Goal: Transaction & Acquisition: Purchase product/service

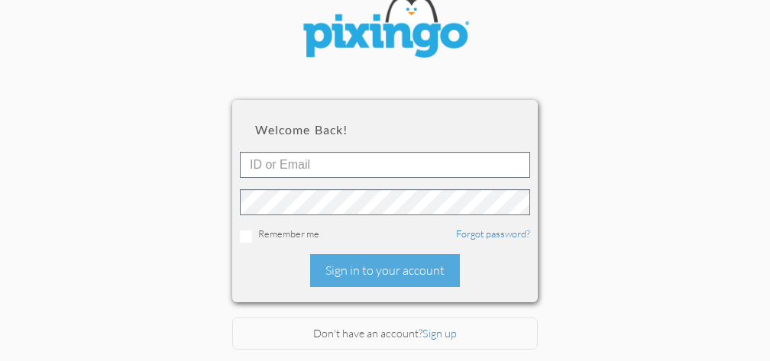
scroll to position [92, 0]
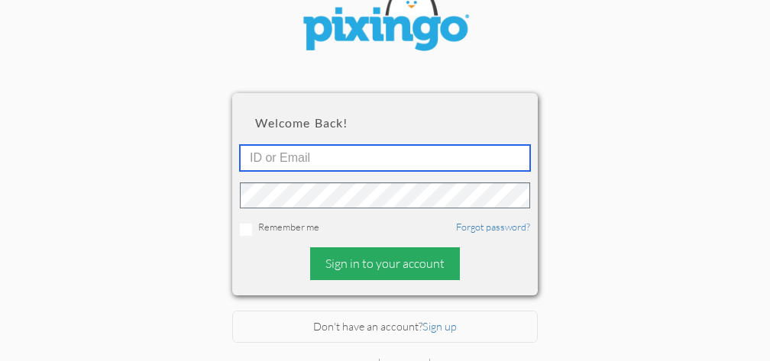
type input "3660"
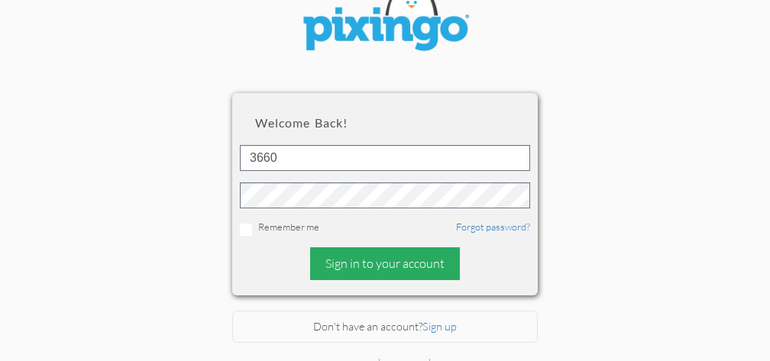
click at [373, 261] on div "Sign in to your account" at bounding box center [385, 264] width 150 height 33
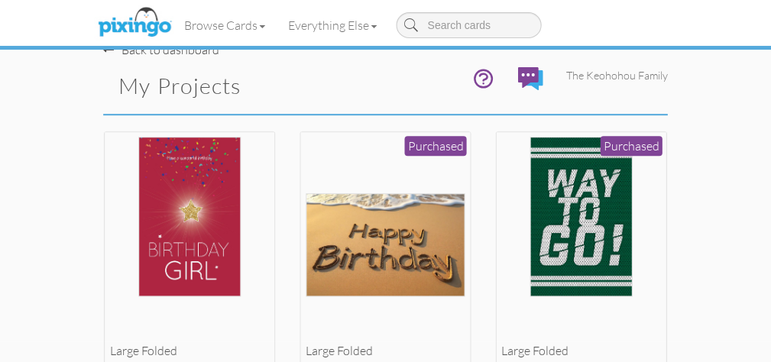
scroll to position [21, 0]
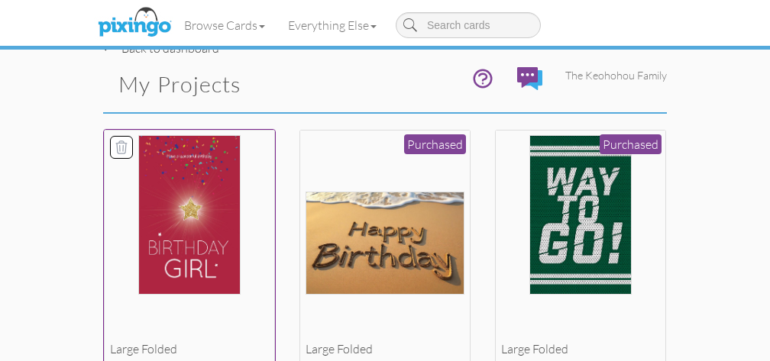
click at [169, 206] on img at bounding box center [189, 215] width 103 height 160
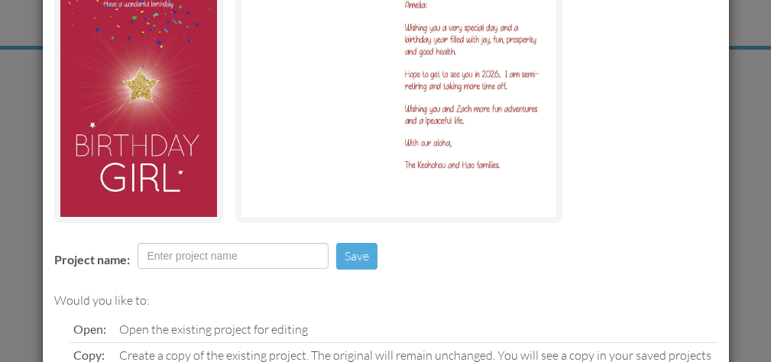
scroll to position [154, 0]
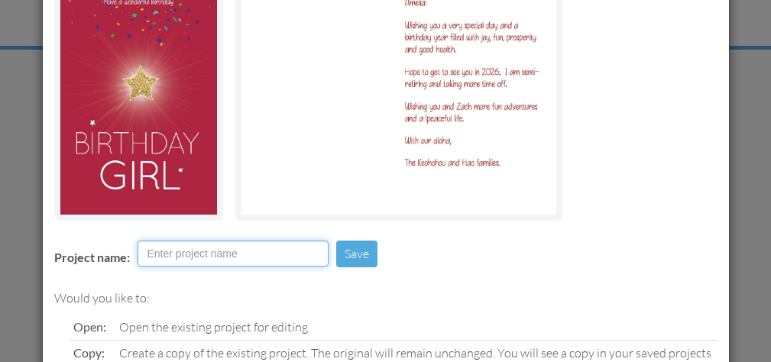
click at [171, 258] on input "Project name:" at bounding box center [233, 254] width 191 height 26
click at [171, 259] on input "[PERSON_NAME]" at bounding box center [233, 254] width 191 height 26
click at [255, 254] on input "Amelbirthday 2025ia" at bounding box center [233, 254] width 191 height 26
click at [170, 253] on input "Amelbirthday 2025" at bounding box center [233, 254] width 191 height 26
type input "[PERSON_NAME] birthday 2025"
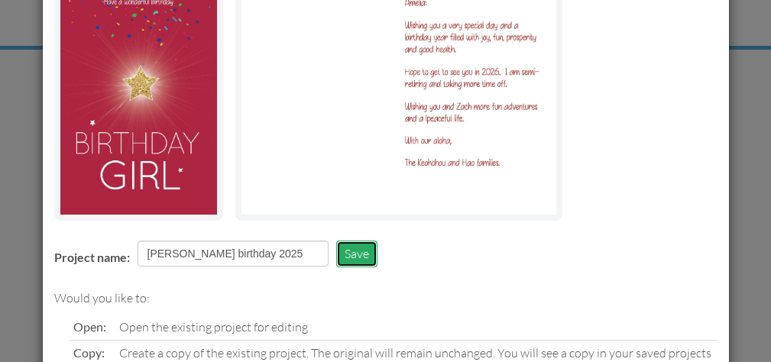
click at [358, 250] on button "Save" at bounding box center [356, 254] width 41 height 27
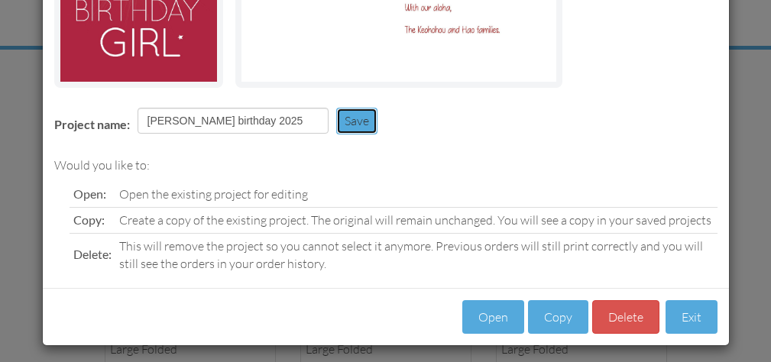
scroll to position [294, 0]
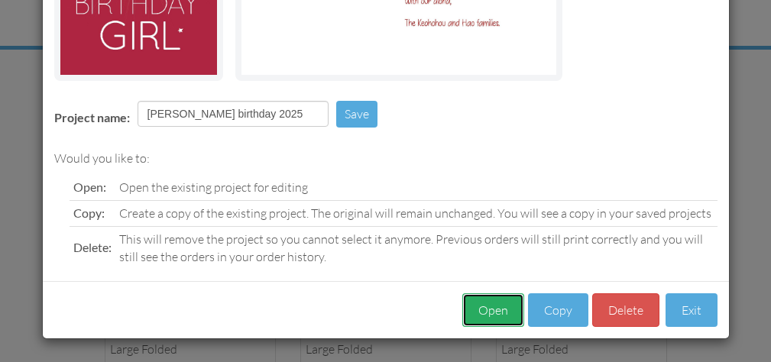
click at [489, 305] on button "Open" at bounding box center [493, 310] width 62 height 34
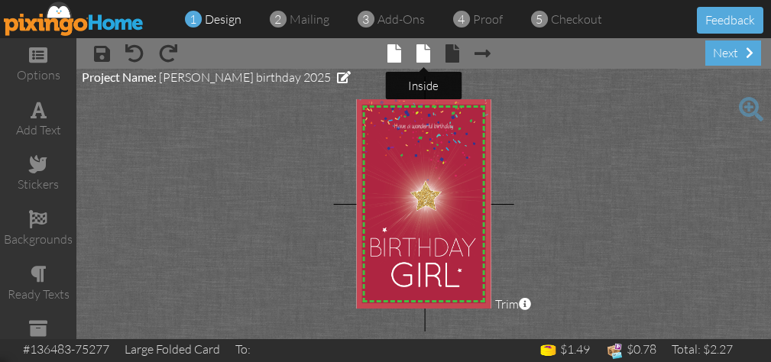
click at [424, 50] on span at bounding box center [423, 53] width 14 height 18
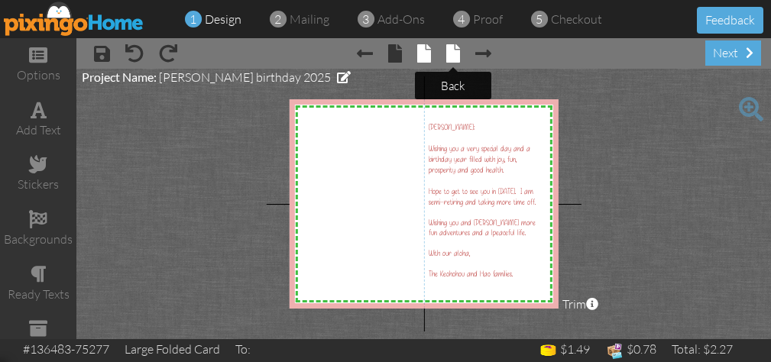
click at [451, 52] on span at bounding box center [453, 53] width 14 height 18
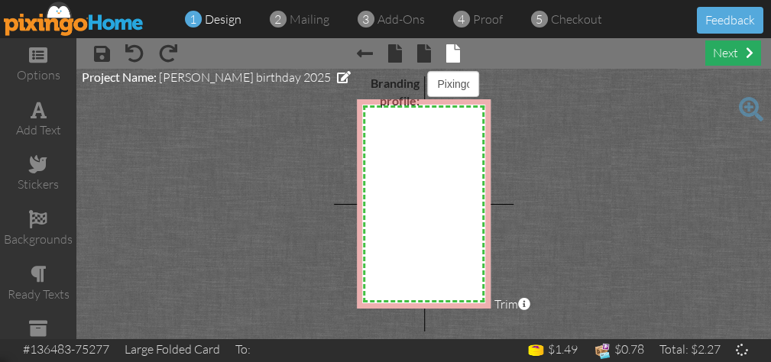
select select "object:489"
click at [737, 47] on div "next" at bounding box center [733, 53] width 56 height 25
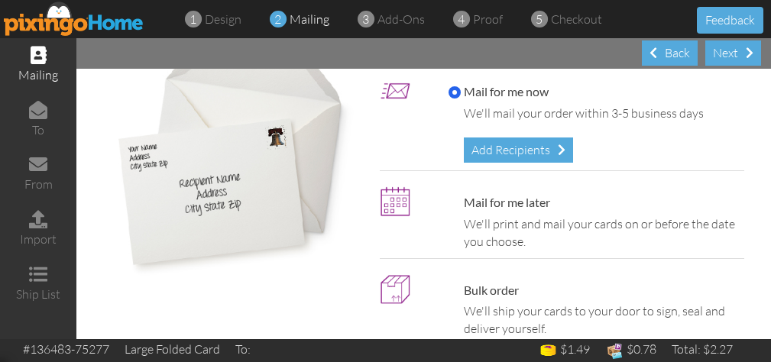
scroll to position [109, 0]
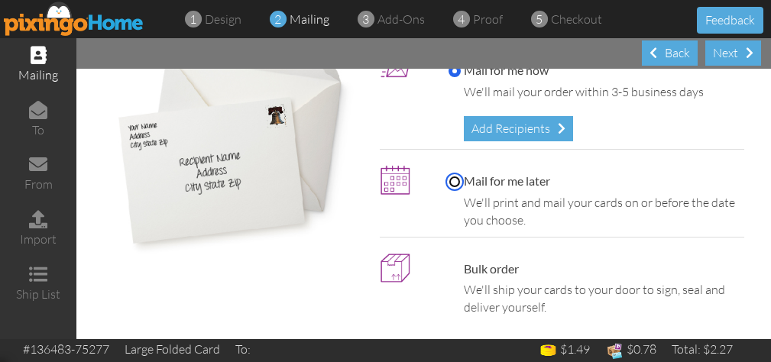
click at [449, 177] on input "Mail for me later" at bounding box center [455, 182] width 12 height 12
radio input "true"
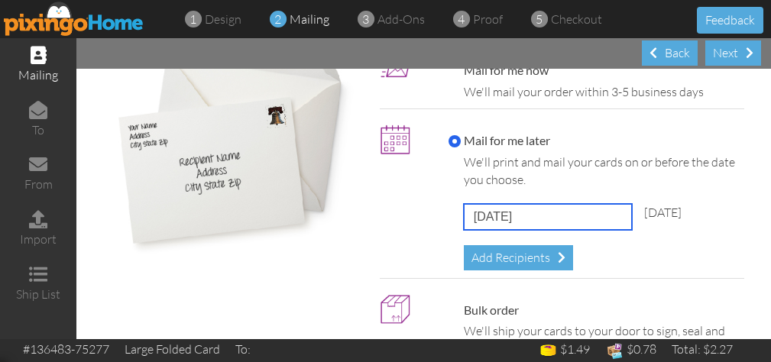
click at [527, 216] on input "[DATE]" at bounding box center [548, 217] width 168 height 26
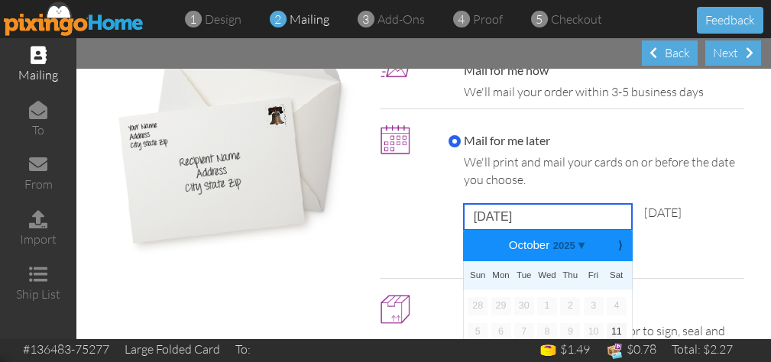
type input "[DATE]"
click at [702, 241] on div "Mail for me later We'll print and mail your cards on or before the date you cho…" at bounding box center [592, 201] width 311 height 138
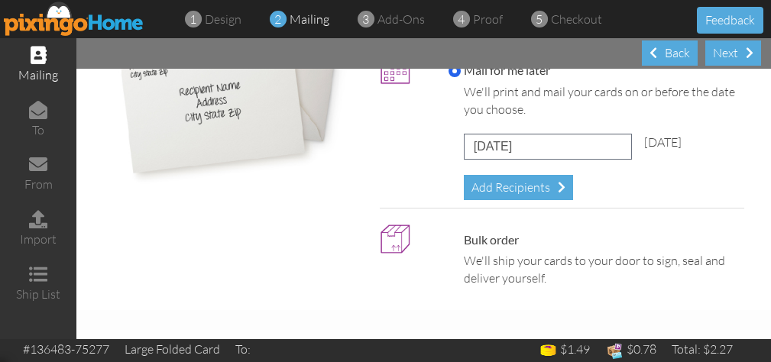
scroll to position [181, 0]
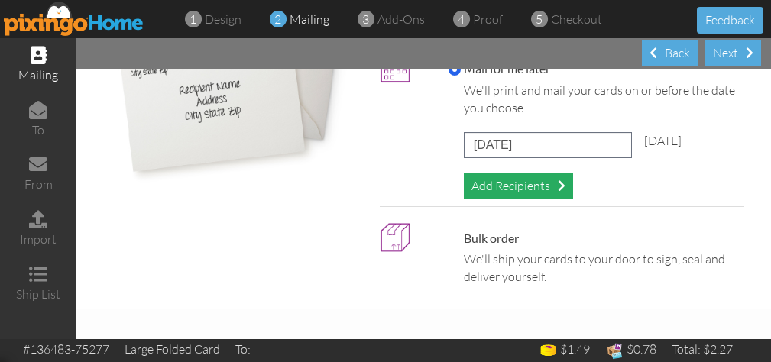
click at [555, 180] on div "Add Recipients" at bounding box center [518, 185] width 109 height 25
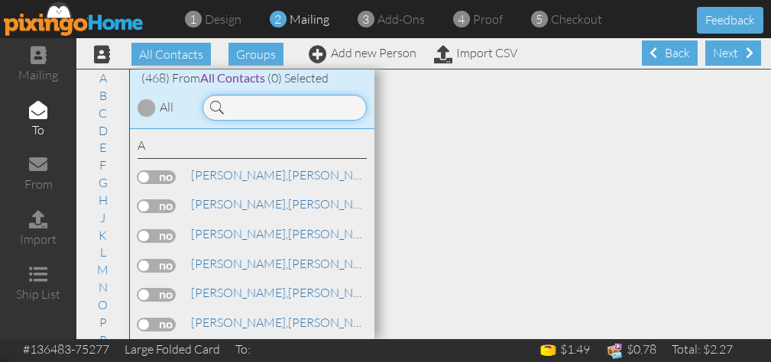
click at [235, 107] on input at bounding box center [285, 108] width 164 height 26
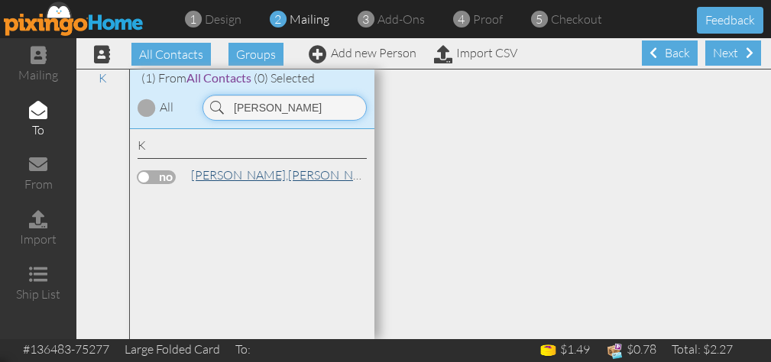
type input "[PERSON_NAME]"
click at [231, 170] on span "[PERSON_NAME]," at bounding box center [239, 174] width 97 height 15
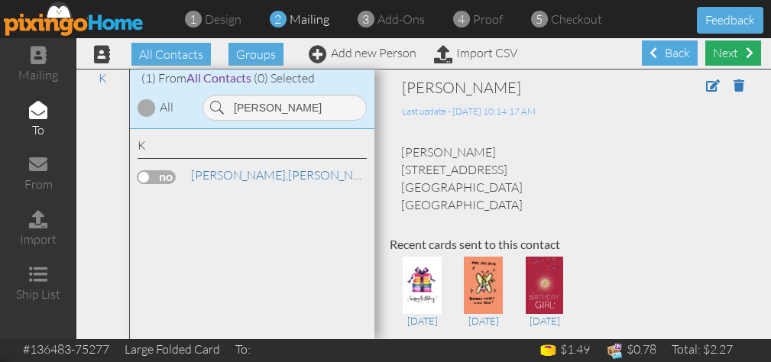
click at [734, 48] on div "Next" at bounding box center [733, 53] width 56 height 25
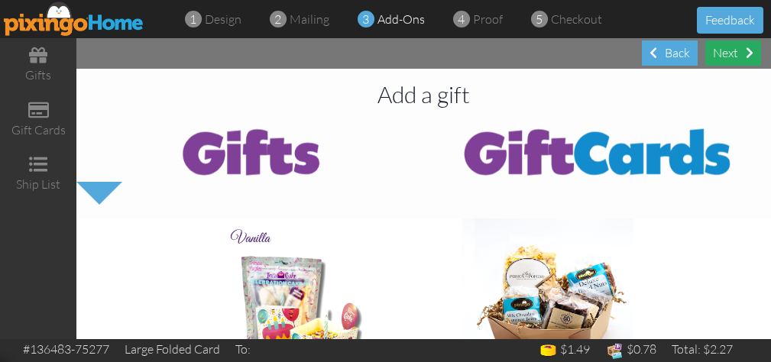
click at [736, 46] on div "Next" at bounding box center [733, 53] width 56 height 25
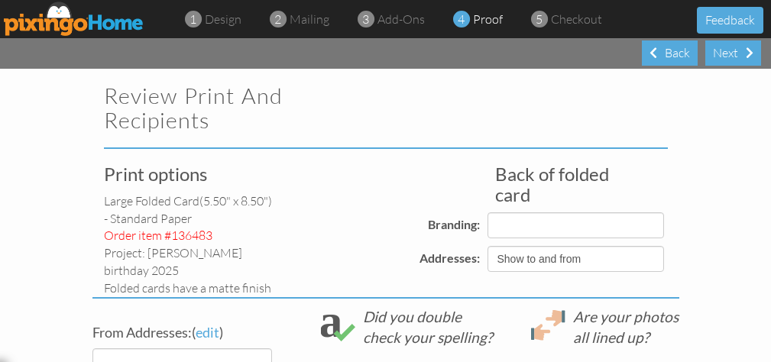
select select "object:2457"
select select "object:2460"
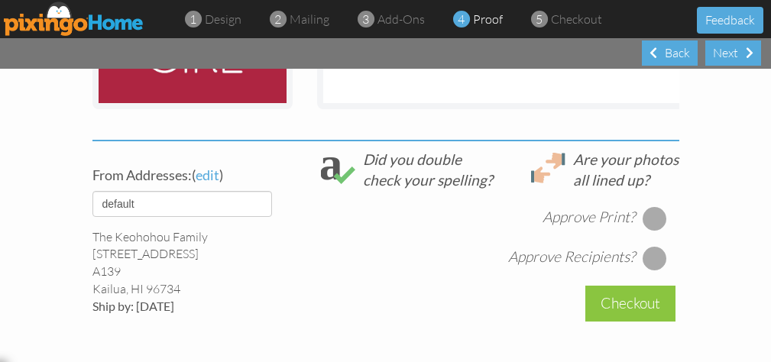
scroll to position [563, 0]
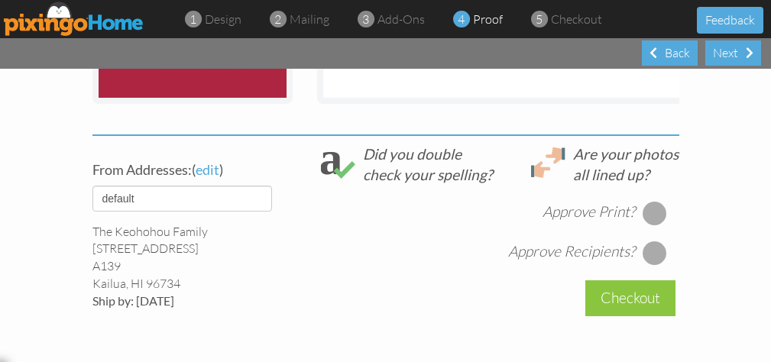
click at [654, 201] on div at bounding box center [655, 213] width 24 height 24
click at [652, 241] on div at bounding box center [655, 253] width 24 height 24
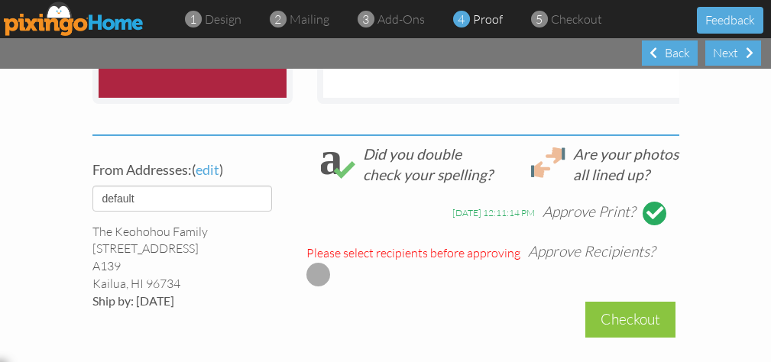
click at [309, 262] on div at bounding box center [318, 274] width 24 height 24
click at [320, 262] on div at bounding box center [318, 274] width 24 height 24
click at [692, 234] on project-proof "Review Print and Recipients Print options large folded card (5.50" x 8.50") - S…" at bounding box center [385, 9] width 771 height 1006
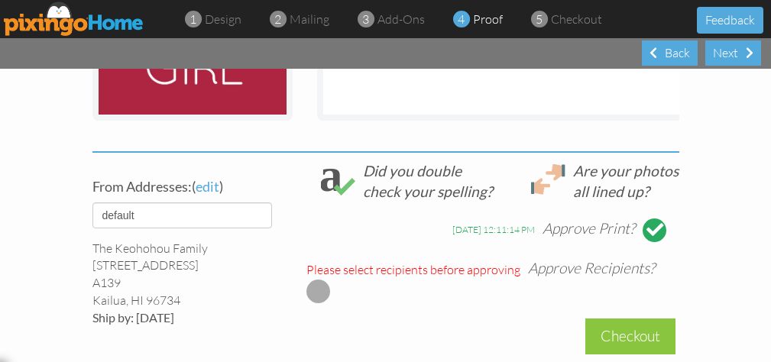
scroll to position [548, 0]
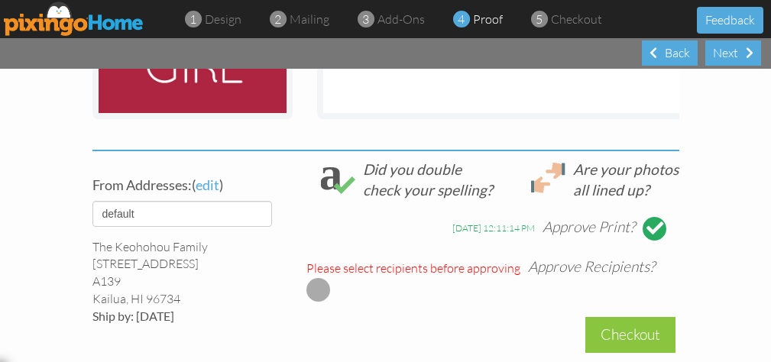
click at [306, 277] on div at bounding box center [318, 289] width 24 height 24
click at [556, 257] on div "Approve Recipients?" at bounding box center [591, 267] width 127 height 21
click at [316, 277] on div at bounding box center [318, 289] width 24 height 24
click at [489, 260] on div "Please select recipients before approving" at bounding box center [413, 269] width 214 height 18
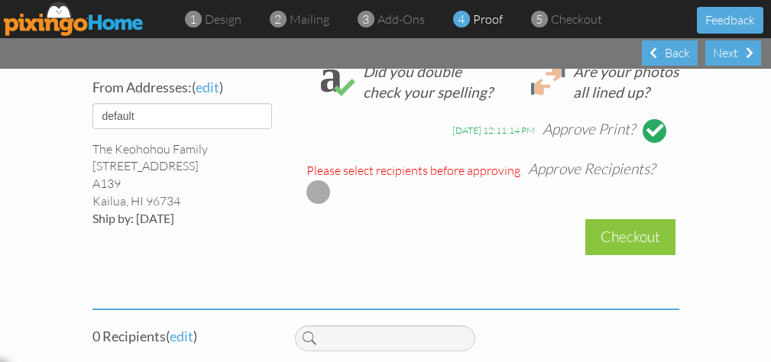
scroll to position [695, 0]
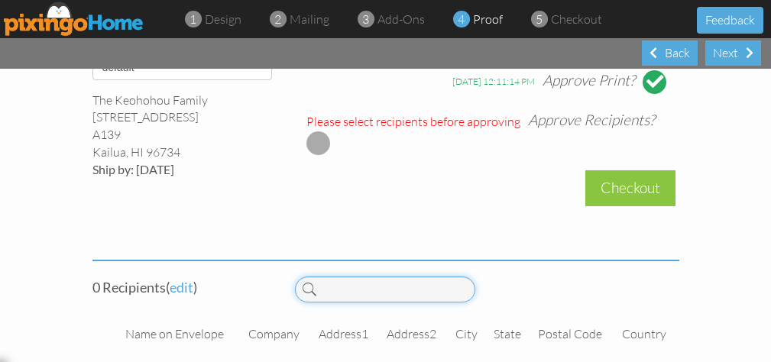
click at [332, 277] on input at bounding box center [385, 290] width 180 height 26
drag, startPoint x: 426, startPoint y: 277, endPoint x: 326, endPoint y: 276, distance: 100.1
click at [326, 277] on input "[PERSON_NAME] [PERSON_NAME]" at bounding box center [385, 290] width 180 height 26
type input "[PERSON_NAME] [PERSON_NAME]"
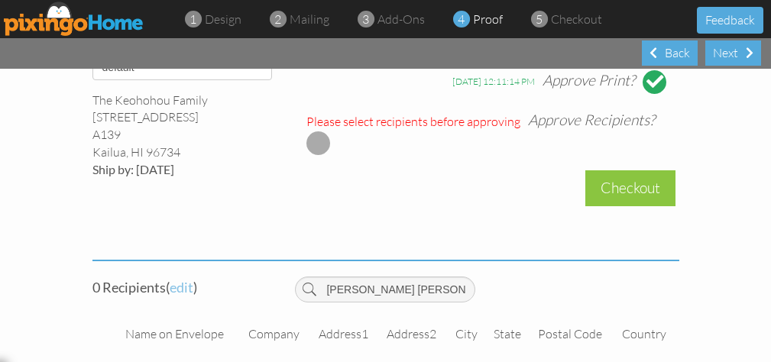
click at [181, 279] on span "edit" at bounding box center [182, 287] width 24 height 17
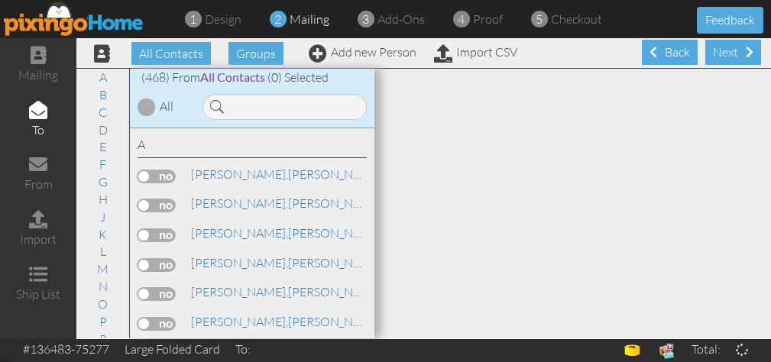
scroll to position [1, 0]
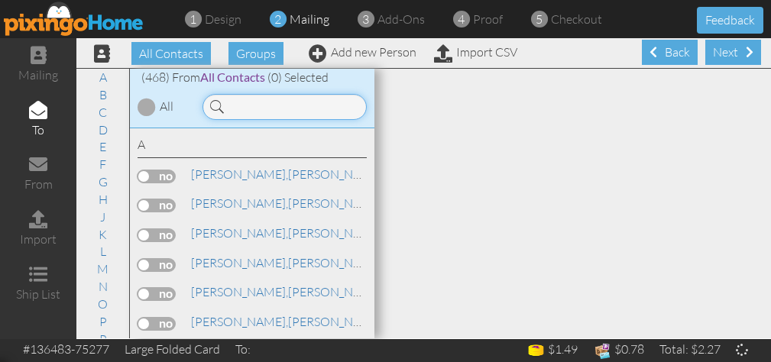
click at [236, 105] on input at bounding box center [285, 107] width 164 height 26
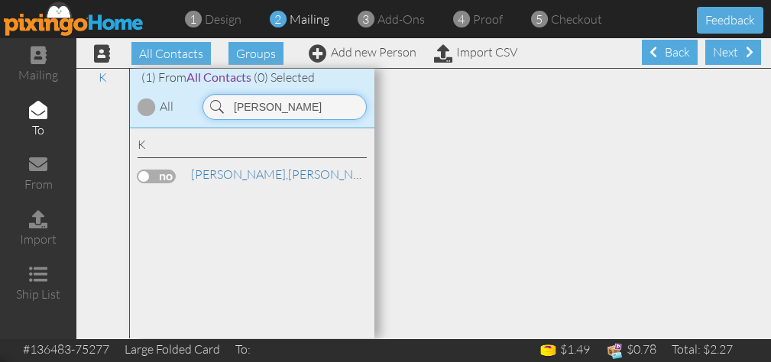
type input "[PERSON_NAME]"
click at [144, 170] on label at bounding box center [157, 177] width 38 height 14
click at [0, 0] on input "checkbox" at bounding box center [0, 0] width 0 height 0
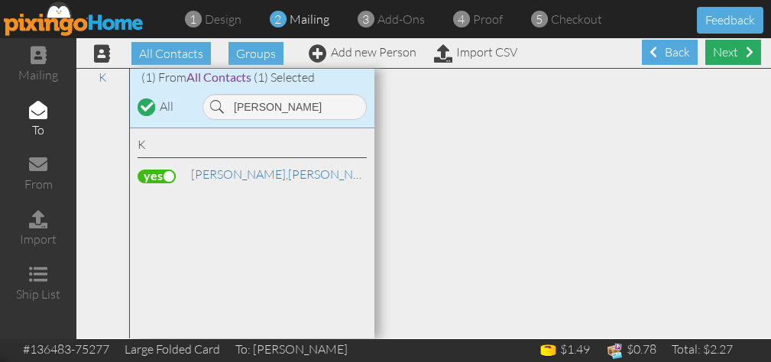
click at [738, 44] on div "Next" at bounding box center [733, 52] width 56 height 25
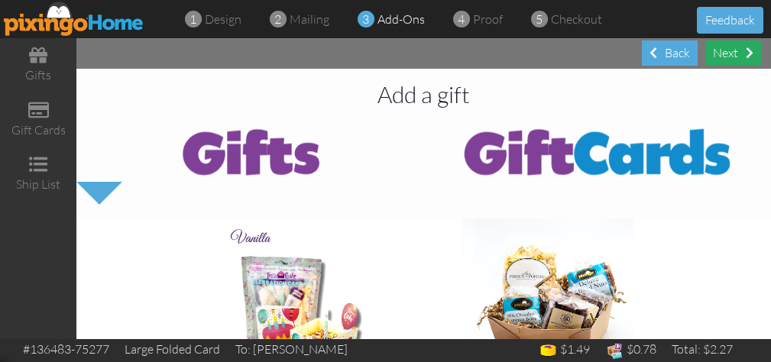
click at [732, 46] on div "Next" at bounding box center [733, 53] width 56 height 25
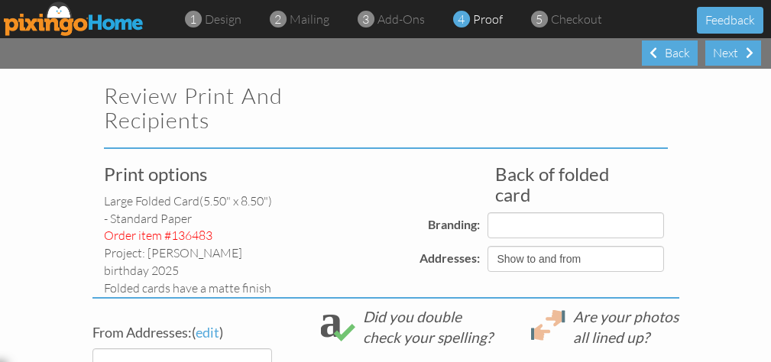
select select "object:3870"
select select "object:3867"
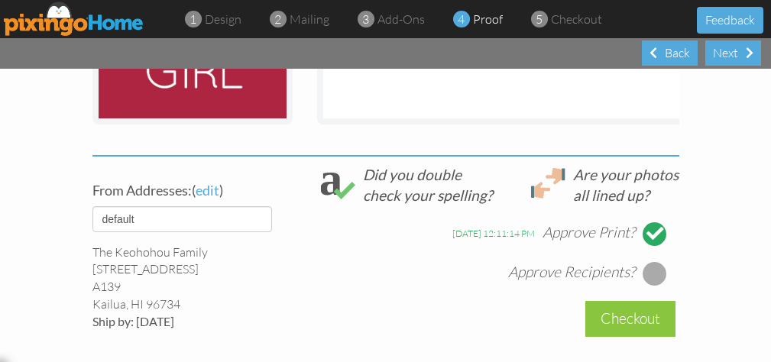
scroll to position [546, 0]
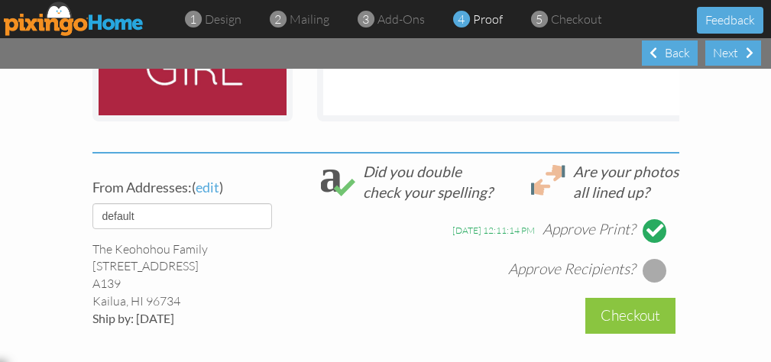
click at [649, 258] on div at bounding box center [655, 270] width 24 height 24
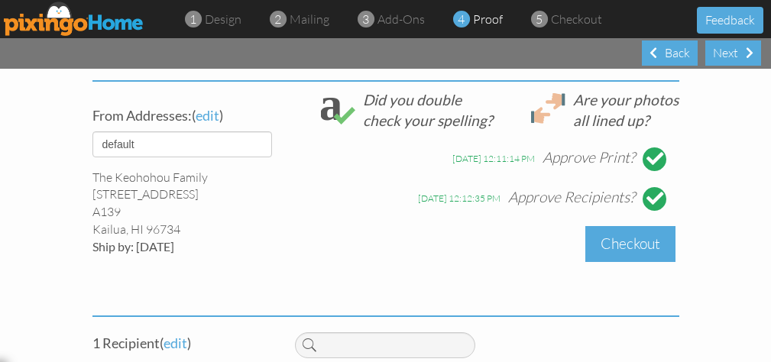
scroll to position [603, 0]
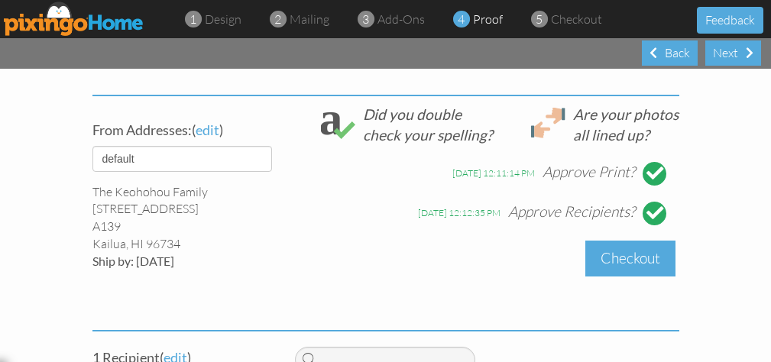
click at [639, 241] on div "Checkout" at bounding box center [630, 259] width 90 height 36
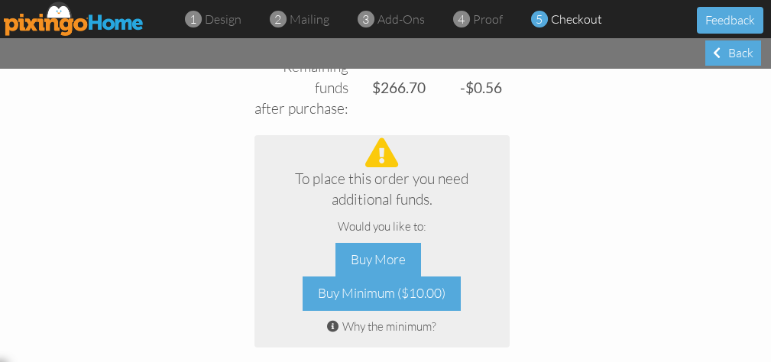
scroll to position [792, 0]
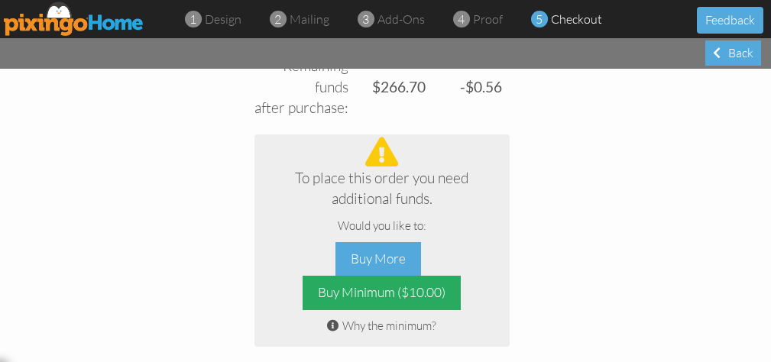
click at [381, 296] on div "Buy Minimum ($10.00)" at bounding box center [382, 293] width 158 height 34
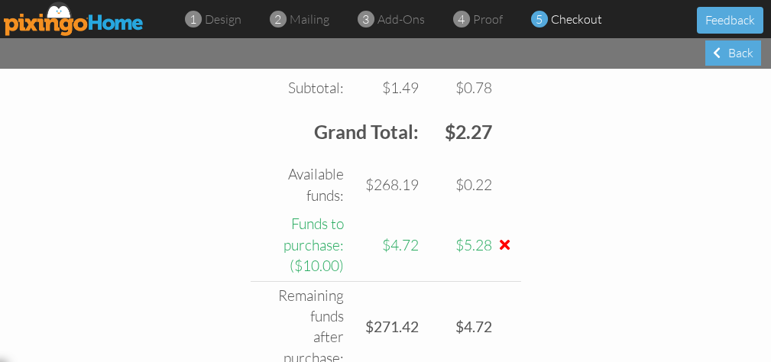
scroll to position [634, 0]
click at [322, 255] on div "($10.00)" at bounding box center [298, 265] width 89 height 21
click at [503, 237] on span at bounding box center [505, 244] width 10 height 15
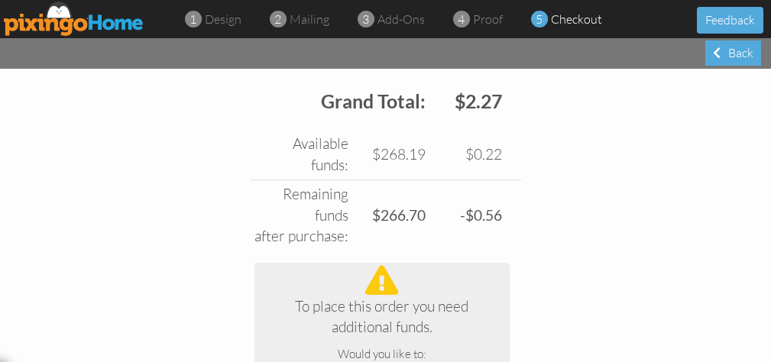
scroll to position [666, 0]
click at [322, 239] on div "after purchase:" at bounding box center [301, 235] width 94 height 21
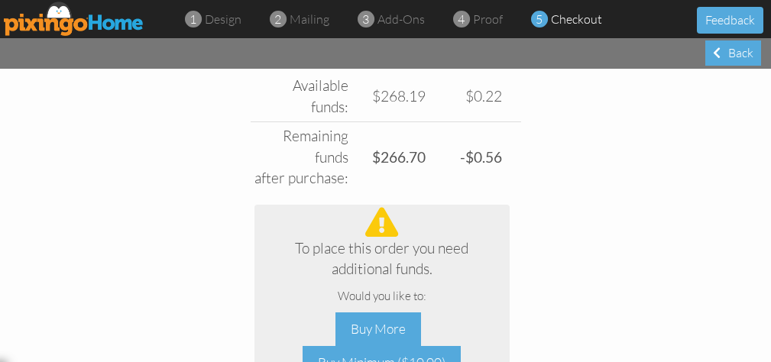
scroll to position [798, 0]
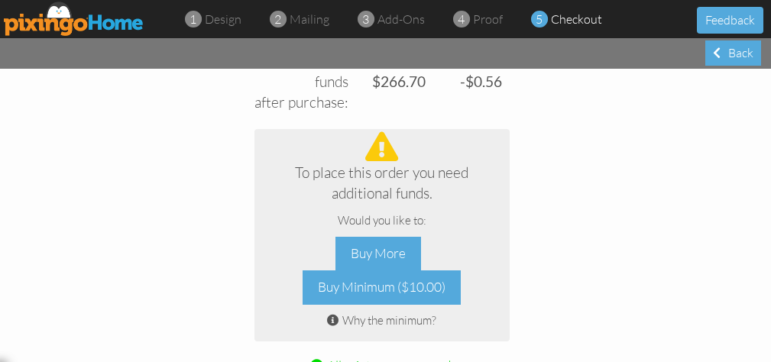
click at [571, 280] on div "Subtotal: $1.49 $0.78 Free card: $0.00 $0.00 $1.49 $0.78 Grand Total: $2.27 Ava…" at bounding box center [385, 169] width 587 height 595
click at [376, 249] on div "Buy More" at bounding box center [378, 254] width 86 height 34
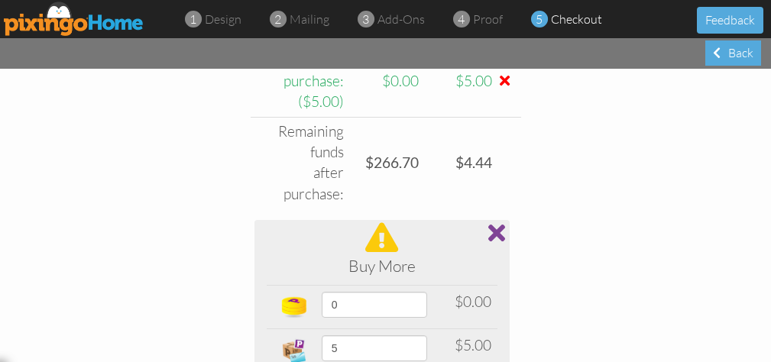
scroll to position [868, 0]
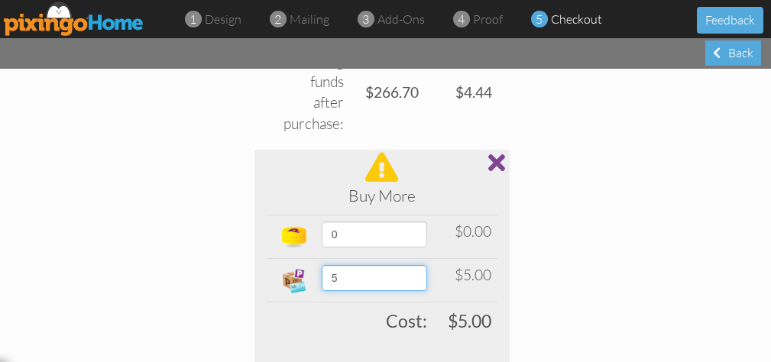
click at [422, 265] on select "5 10 15 20 25 30 35 40 45 50 60 70 80 90 100 200 300 400 500 1000 1500 2000 250…" at bounding box center [374, 278] width 105 height 26
select select "number:20"
click at [322, 265] on select "5 10 15 20 25 30 35 40 45 50 60 70 80 90 100 200 300 400 500 1000 1500 2000 250…" at bounding box center [374, 278] width 105 height 26
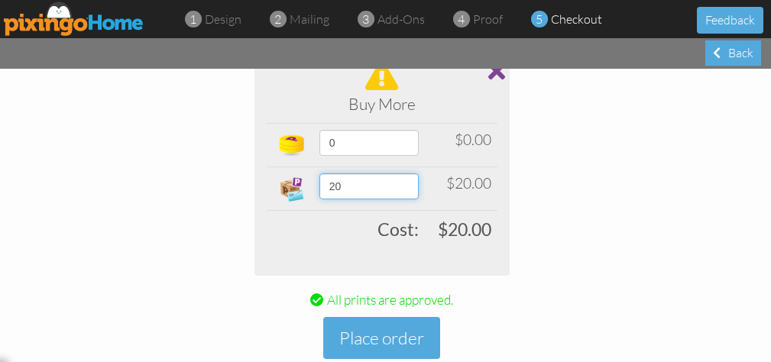
scroll to position [980, 0]
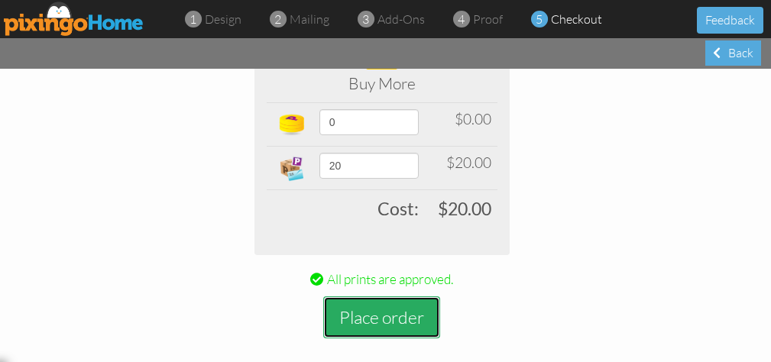
click at [386, 298] on button "Place order" at bounding box center [381, 318] width 117 height 42
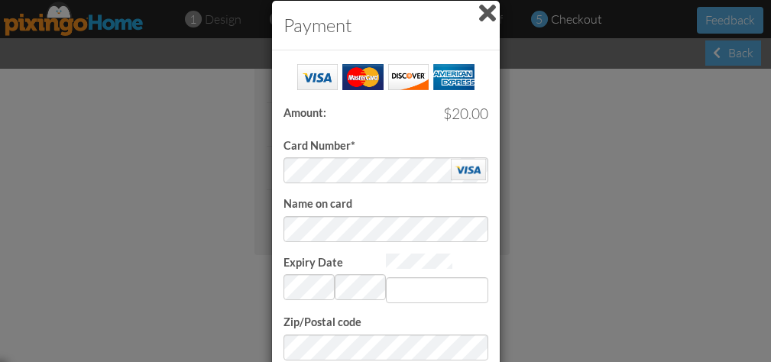
click at [598, 190] on div "Payment Success! Amount: $20.00 Card Number* Name on card Expiry Date Invalid m…" at bounding box center [385, 181] width 771 height 362
click at [433, 290] on input "Expiry Date" at bounding box center [437, 290] width 102 height 26
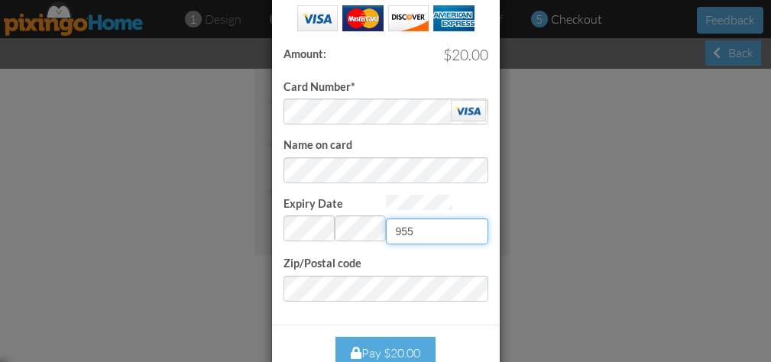
scroll to position [76, 0]
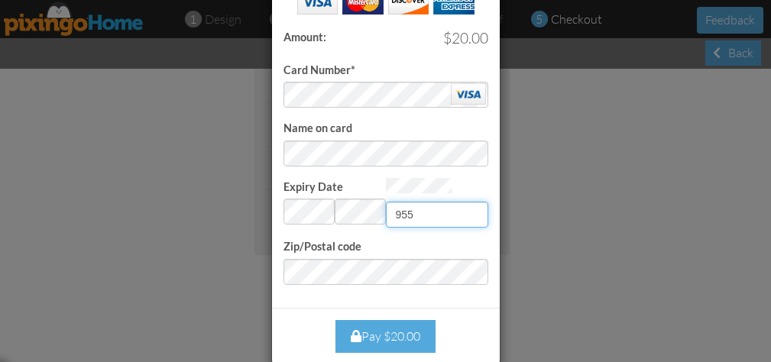
type input "955"
click at [390, 334] on div "Pay $20.00" at bounding box center [385, 336] width 100 height 33
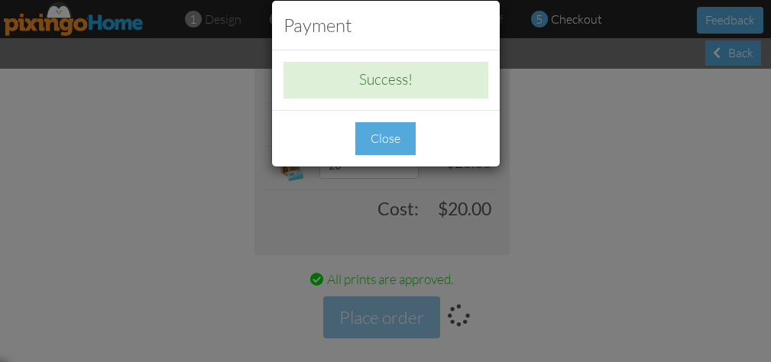
scroll to position [0, 0]
click at [381, 125] on div "Close" at bounding box center [385, 138] width 60 height 33
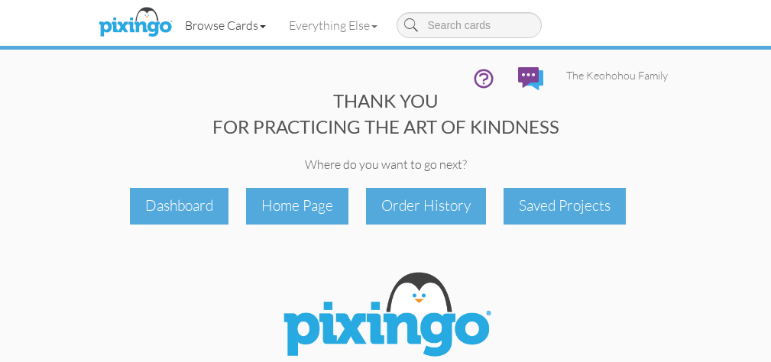
click at [241, 21] on link "Browse Cards" at bounding box center [225, 25] width 104 height 38
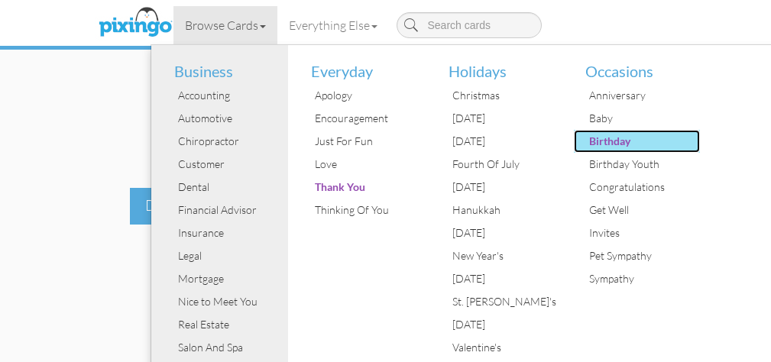
click at [611, 134] on div "Birthday" at bounding box center [642, 141] width 115 height 23
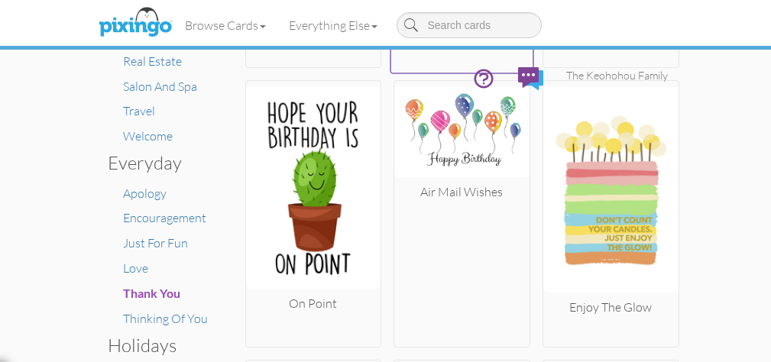
scroll to position [387, 0]
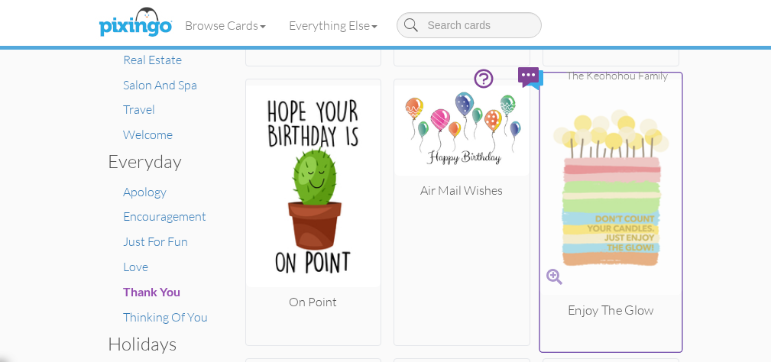
click at [603, 185] on img at bounding box center [611, 187] width 142 height 216
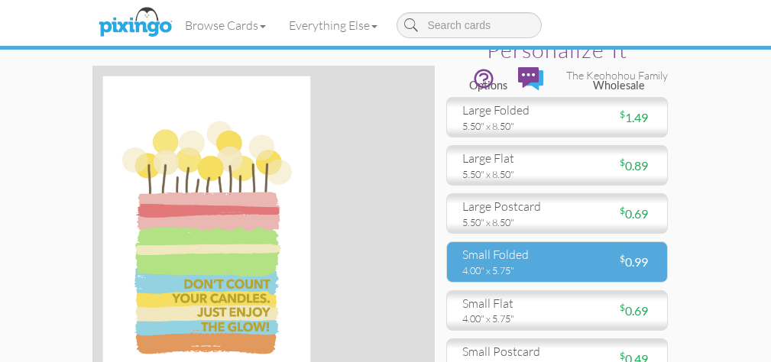
scroll to position [50, 0]
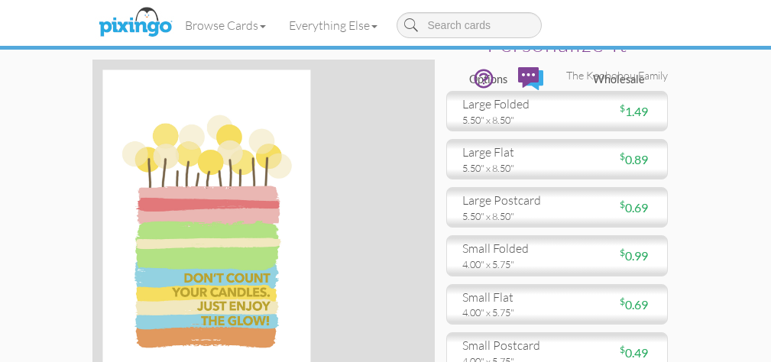
click at [536, 105] on div "Browse Cards Business Accounting Automotive Chiropractor Customer Dental Financ…" at bounding box center [386, 55] width 564 height 110
click at [615, 102] on ul "The Keohohou Family Address Book Campaigns Dashboard Help Videos Images Profile" at bounding box center [570, 80] width 219 height 49
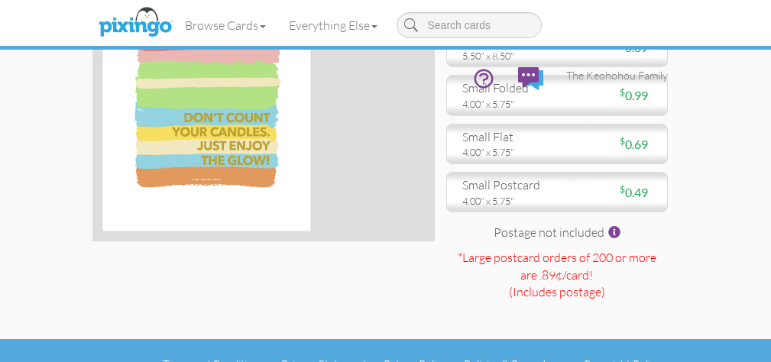
scroll to position [0, 0]
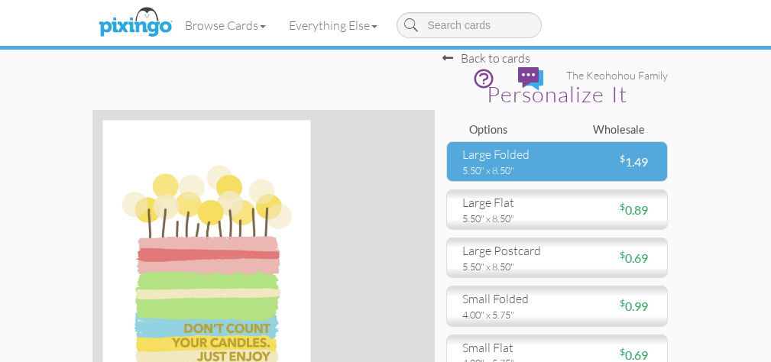
click at [534, 156] on div "large folded" at bounding box center [503, 155] width 83 height 18
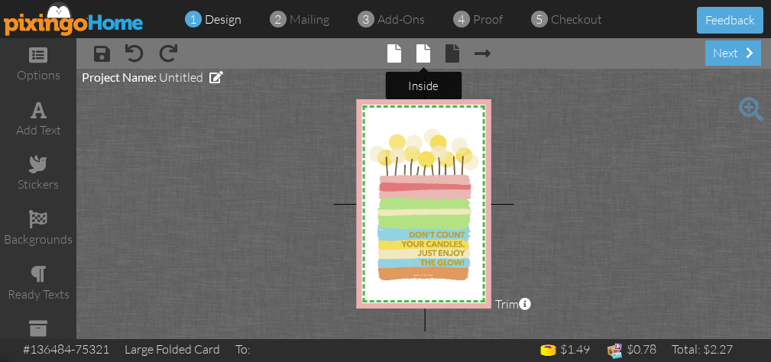
click at [418, 52] on span at bounding box center [423, 53] width 14 height 18
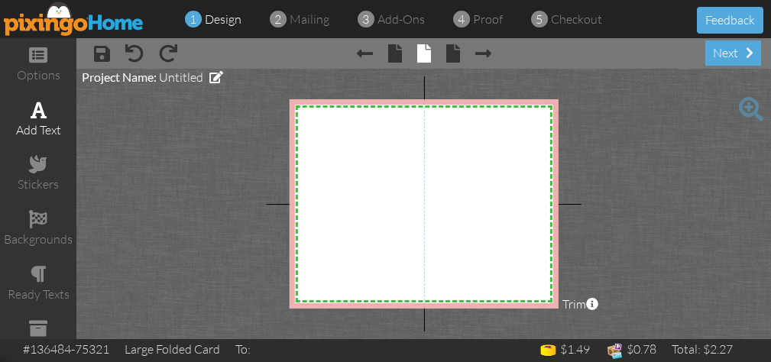
click at [41, 109] on span at bounding box center [39, 110] width 16 height 18
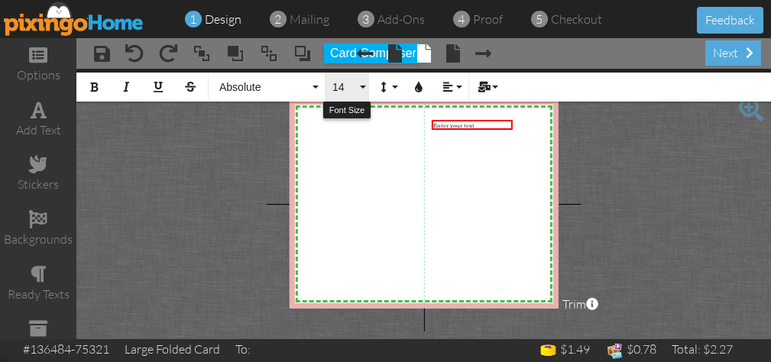
click at [361, 76] on button "14" at bounding box center [347, 87] width 44 height 29
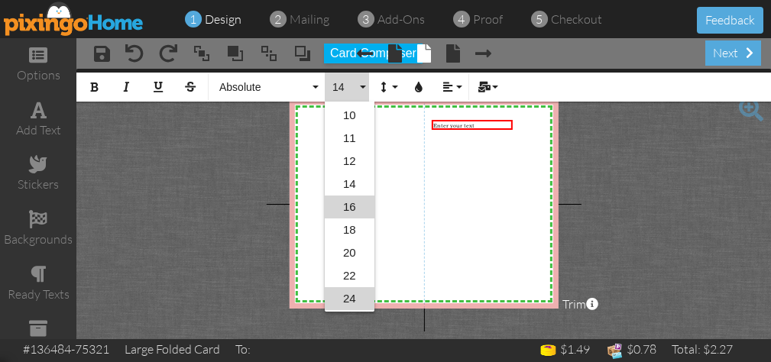
click at [349, 294] on link "24" at bounding box center [350, 298] width 50 height 23
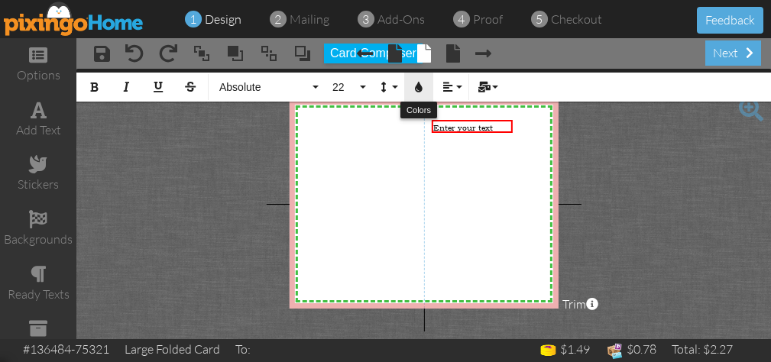
click at [419, 82] on icon "button" at bounding box center [418, 87] width 11 height 11
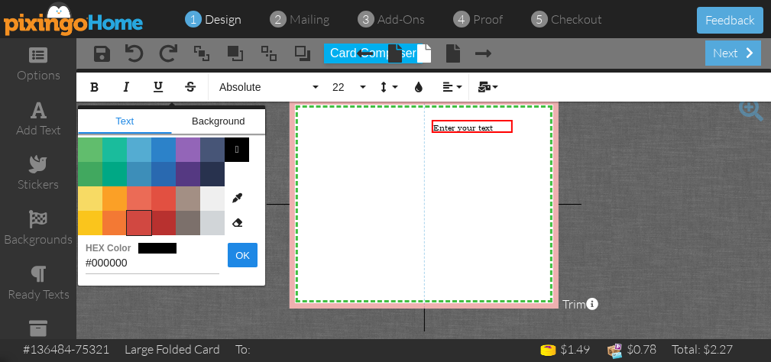
click at [134, 216] on span "Color #D14841" at bounding box center [139, 223] width 24 height 24
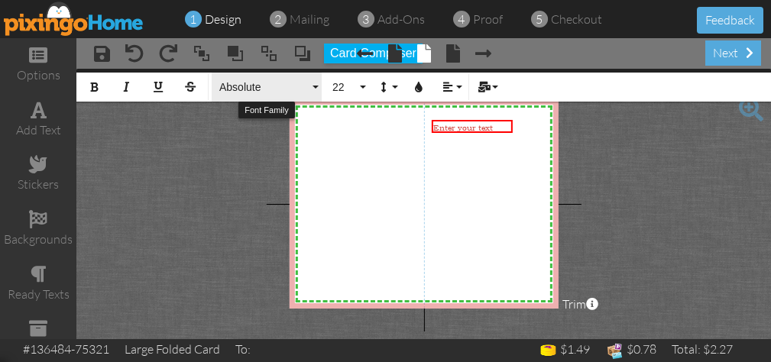
click at [312, 80] on button "Absolute" at bounding box center [267, 87] width 110 height 29
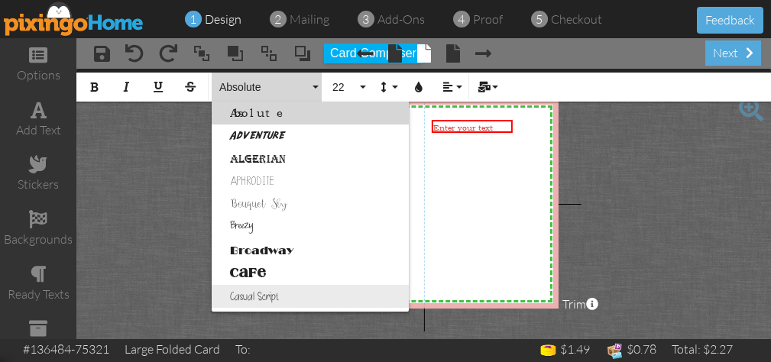
click at [254, 292] on link "Casual Script" at bounding box center [310, 296] width 197 height 23
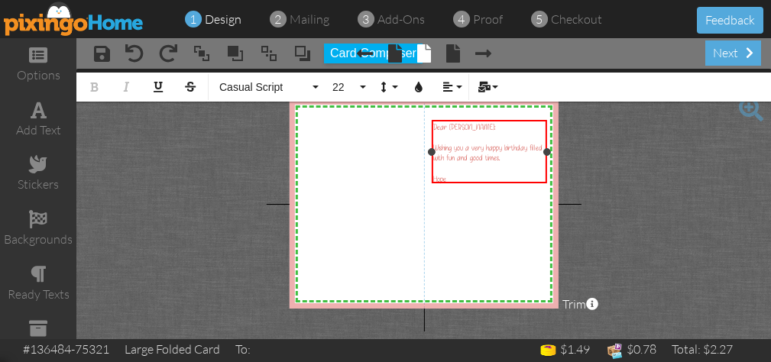
drag, startPoint x: 510, startPoint y: 154, endPoint x: 545, endPoint y: 152, distance: 34.4
click at [545, 153] on div at bounding box center [547, 152] width 8 height 8
drag, startPoint x: 455, startPoint y: 177, endPoint x: 421, endPoint y: 177, distance: 34.4
click at [421, 177] on div "X X X X X X X X X X X X X X X X X X X X X X X X X X X X X X X X X X X X X X X X…" at bounding box center [423, 203] width 269 height 209
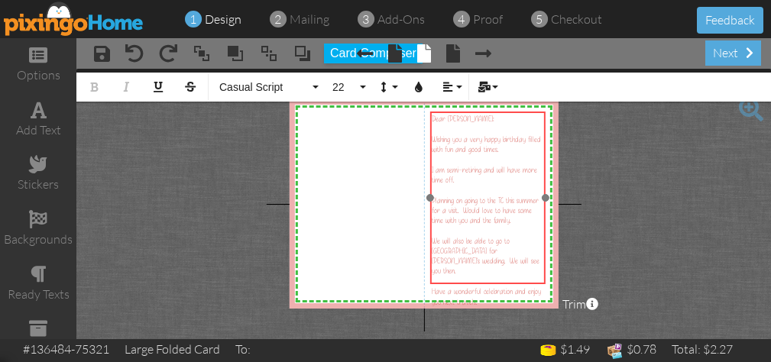
drag, startPoint x: 545, startPoint y: 119, endPoint x: 543, endPoint y: 111, distance: 8.5
click at [543, 111] on div at bounding box center [487, 198] width 123 height 180
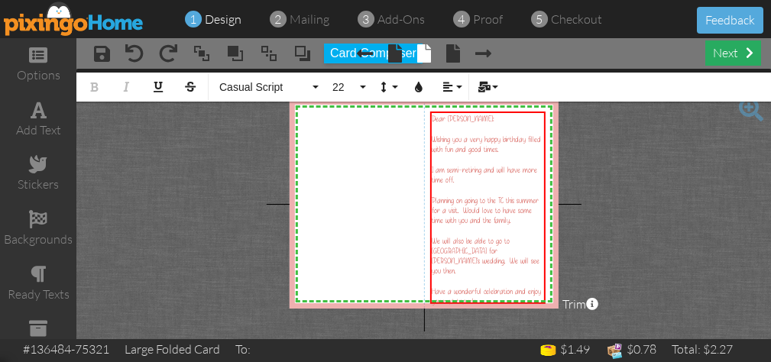
click at [728, 47] on div "next" at bounding box center [733, 53] width 56 height 25
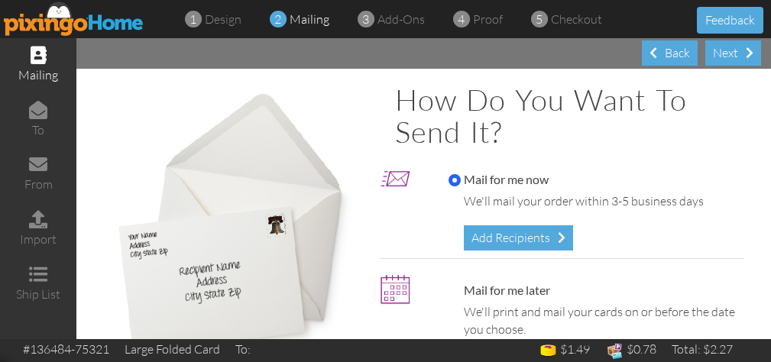
click at [452, 283] on label "Mail for me later" at bounding box center [500, 291] width 102 height 18
click at [452, 285] on input "Mail for me later" at bounding box center [455, 291] width 12 height 12
radio input "true"
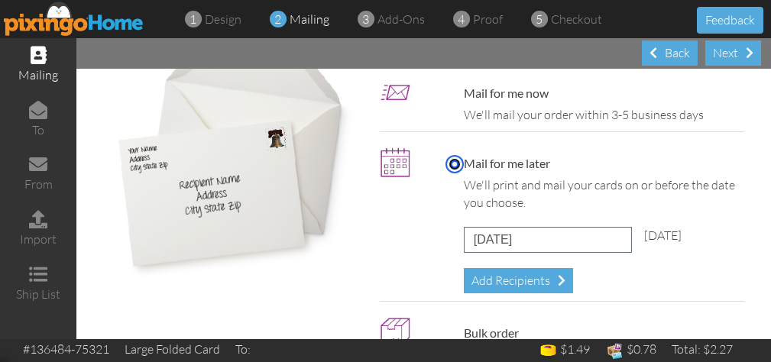
scroll to position [92, 0]
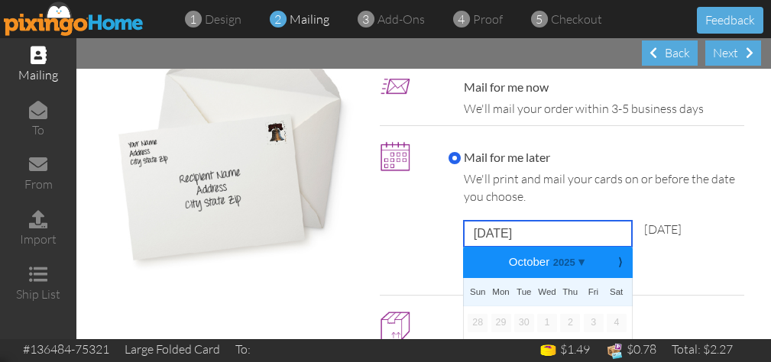
click at [530, 232] on input "[DATE]" at bounding box center [548, 234] width 168 height 26
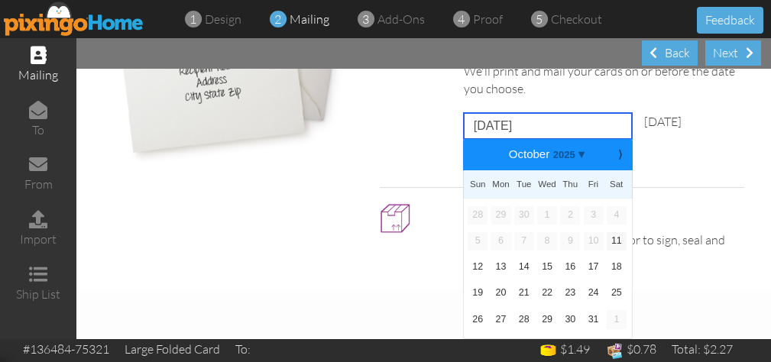
scroll to position [201, 0]
click at [592, 290] on link "24" at bounding box center [594, 293] width 20 height 18
type input "[DATE]"
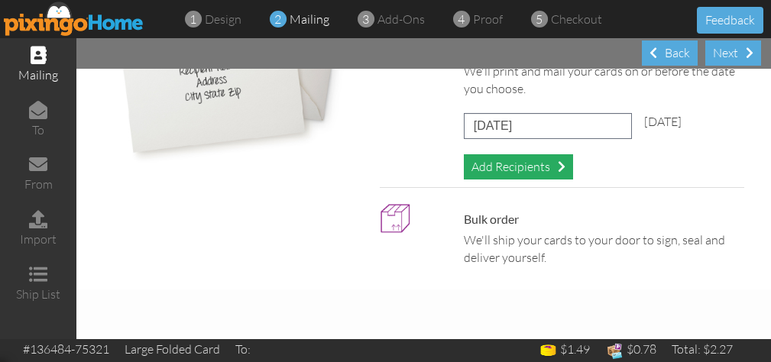
click at [544, 156] on div "Add Recipients" at bounding box center [518, 166] width 109 height 25
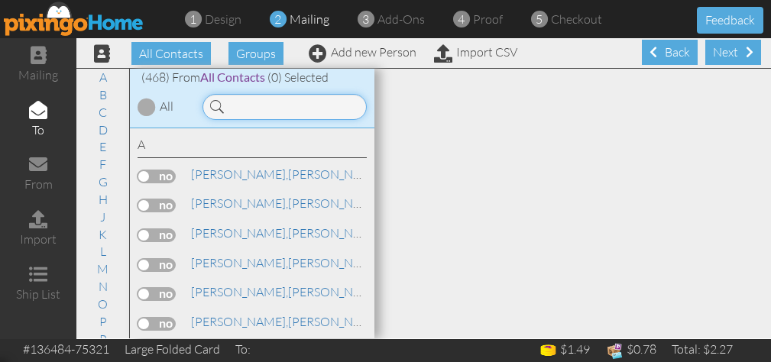
click at [232, 114] on input at bounding box center [285, 107] width 164 height 26
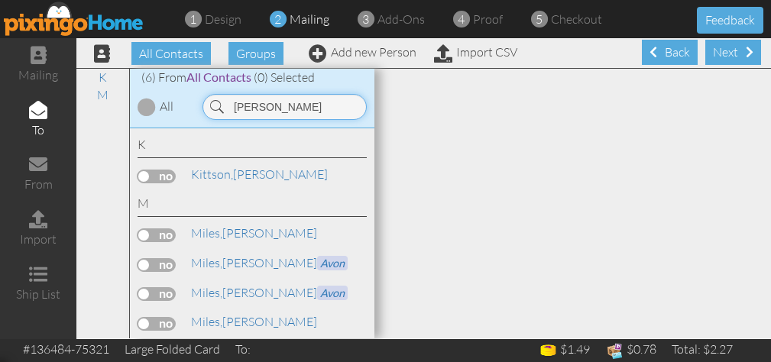
type input "[PERSON_NAME]"
click at [143, 170] on label at bounding box center [157, 177] width 38 height 14
click at [0, 0] on input "checkbox" at bounding box center [0, 0] width 0 height 0
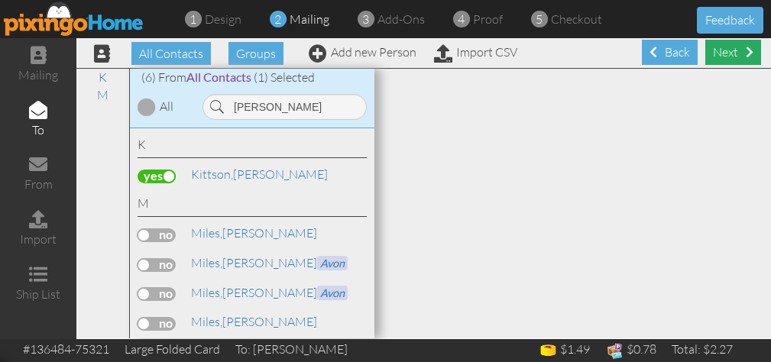
click at [730, 46] on div "Next" at bounding box center [733, 52] width 56 height 25
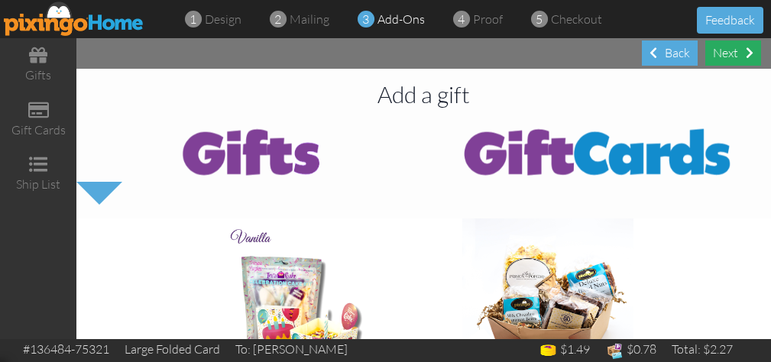
click at [740, 49] on div "Next" at bounding box center [733, 53] width 56 height 25
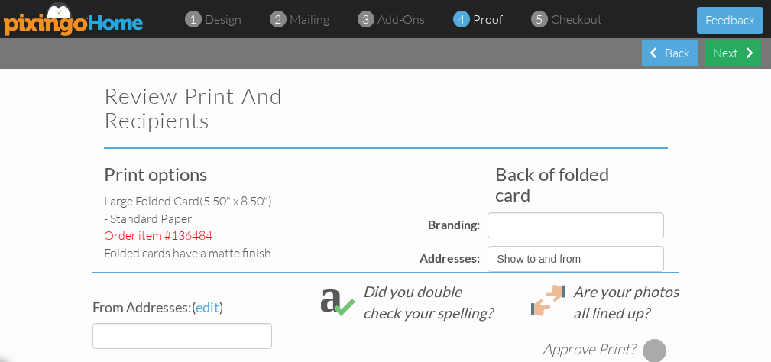
select select "object:6328"
select select "object:6330"
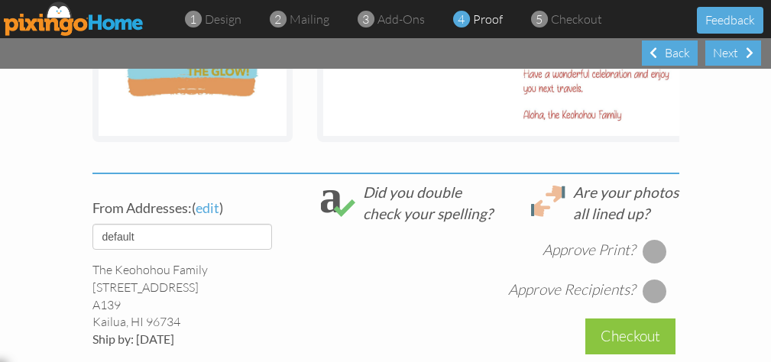
scroll to position [507, 0]
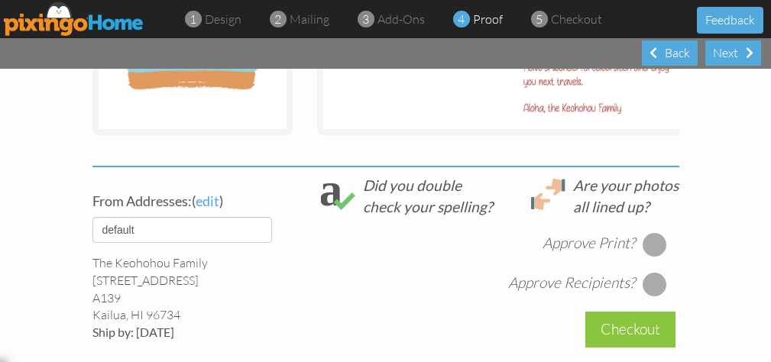
click at [647, 238] on div at bounding box center [655, 244] width 24 height 24
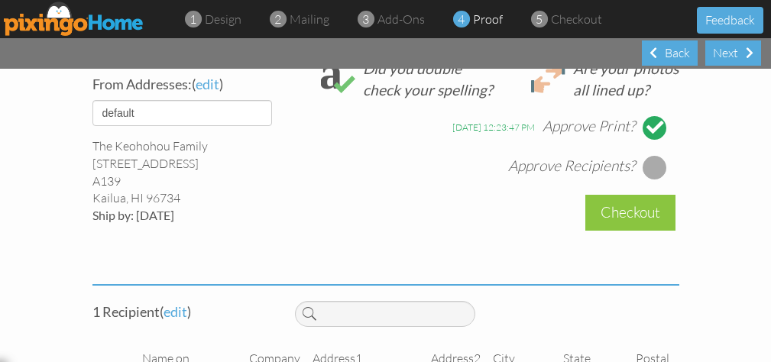
scroll to position [619, 0]
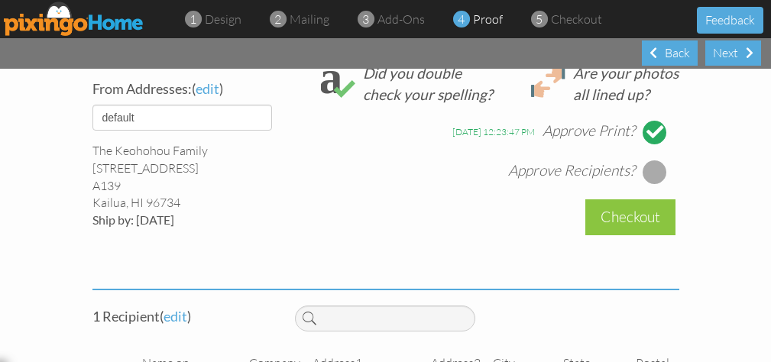
click at [653, 162] on div at bounding box center [655, 172] width 24 height 24
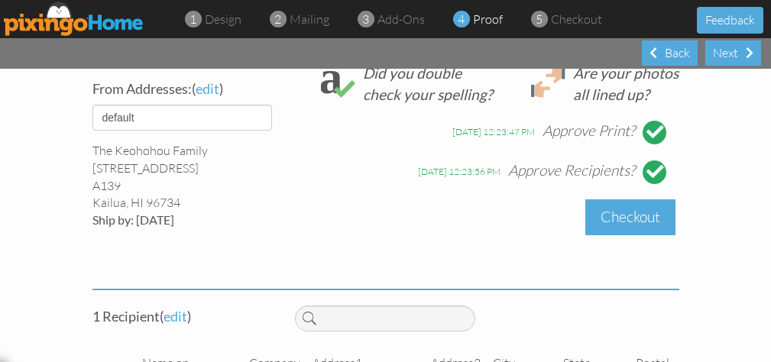
click at [612, 212] on div "Checkout" at bounding box center [630, 217] width 90 height 36
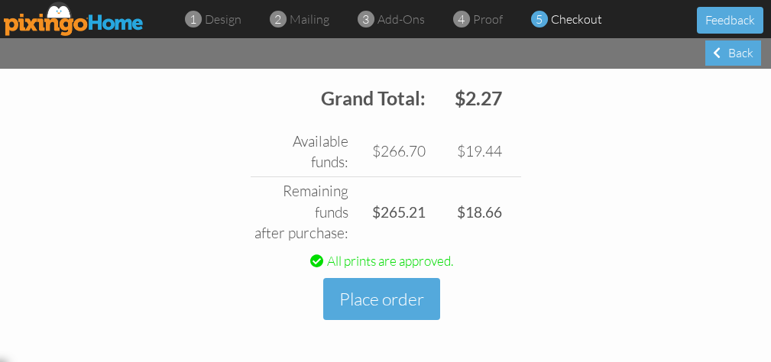
scroll to position [671, 0]
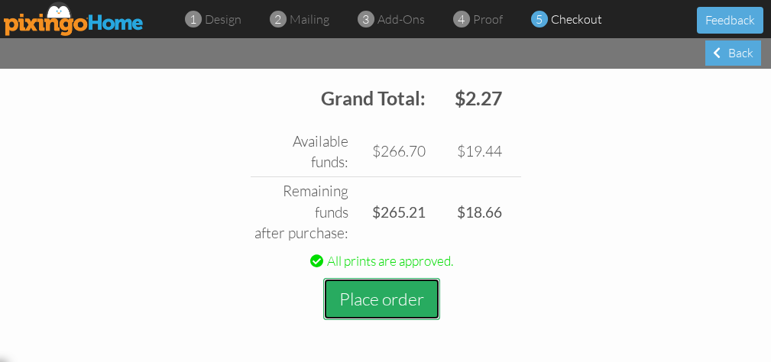
click at [375, 295] on button "Place order" at bounding box center [381, 299] width 117 height 42
